Goal: Information Seeking & Learning: Learn about a topic

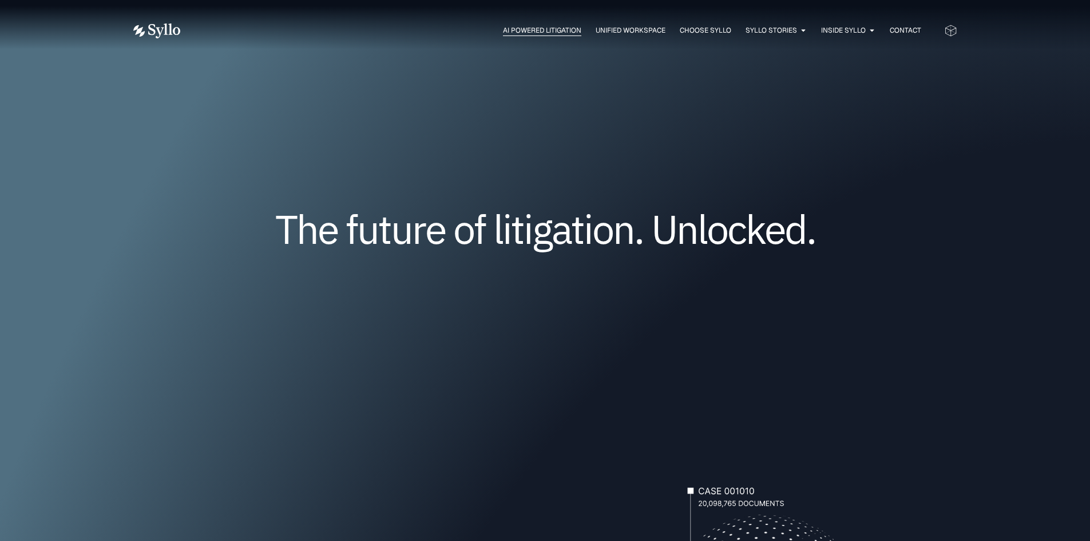
click at [530, 30] on span "AI Powered Litigation" at bounding box center [542, 30] width 78 height 10
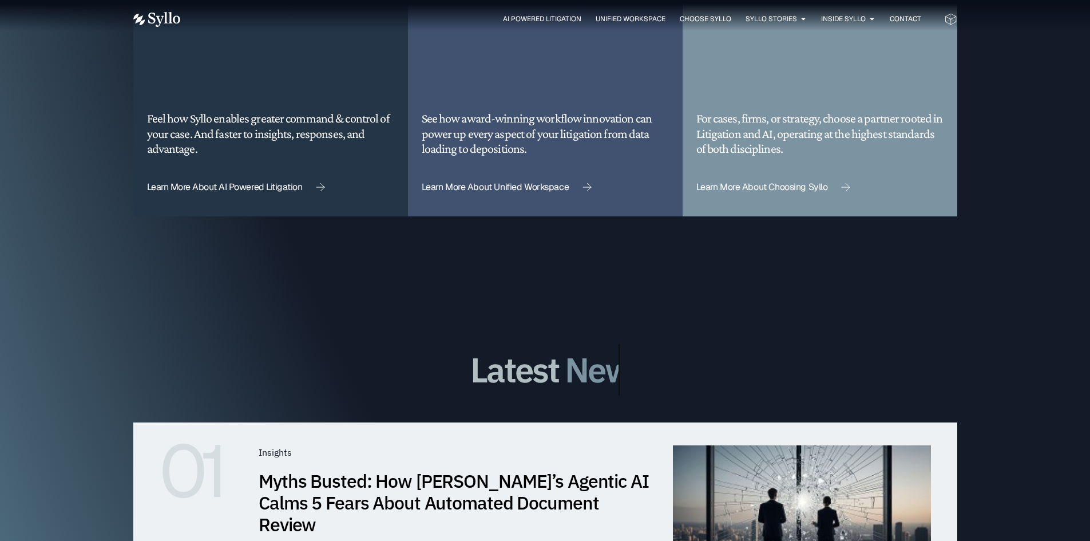
scroll to position [3204, 0]
